Goal: Task Accomplishment & Management: Manage account settings

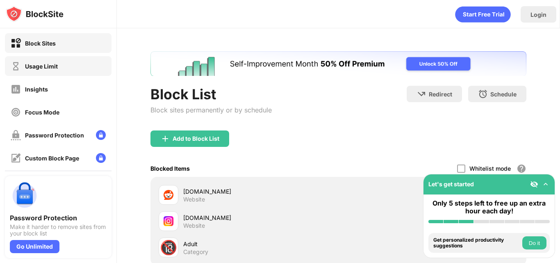
click at [36, 64] on div "Usage Limit" at bounding box center [41, 66] width 33 height 7
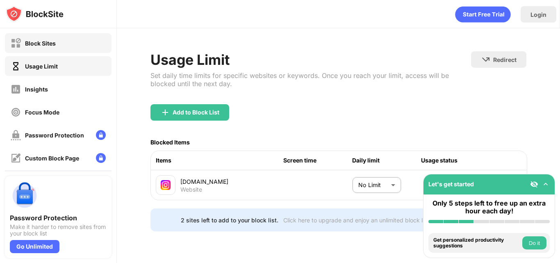
click at [43, 50] on div "Block Sites" at bounding box center [58, 43] width 107 height 20
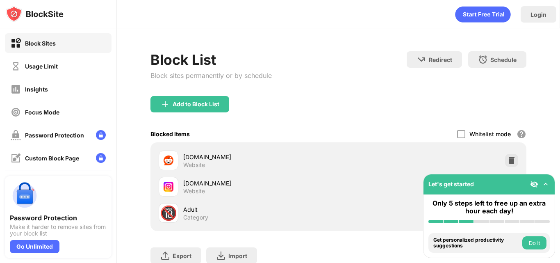
scroll to position [61, 0]
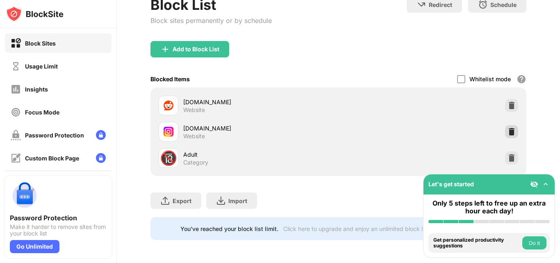
click at [508, 128] on img at bounding box center [512, 132] width 8 height 8
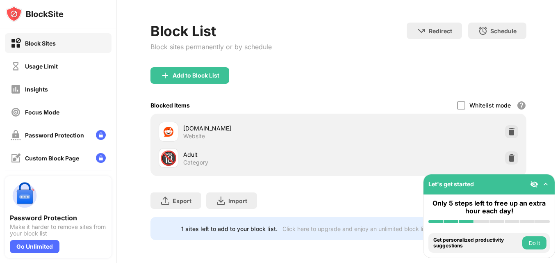
scroll to position [35, 0]
click at [37, 74] on div "Usage Limit" at bounding box center [58, 66] width 107 height 20
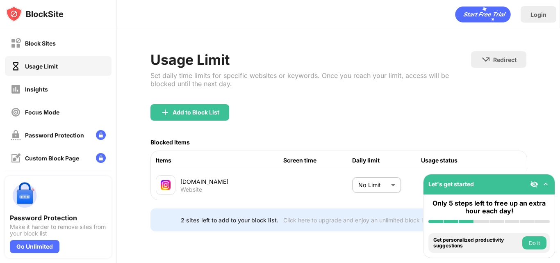
click at [382, 182] on body "Block Sites Usage Limit Insights Focus Mode Password Protection Custom Block Pa…" at bounding box center [280, 131] width 560 height 263
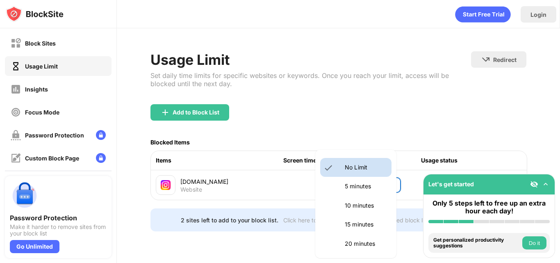
click at [361, 184] on p "5 minutes" at bounding box center [366, 186] width 42 height 9
type input "*"
